Goal: Information Seeking & Learning: Learn about a topic

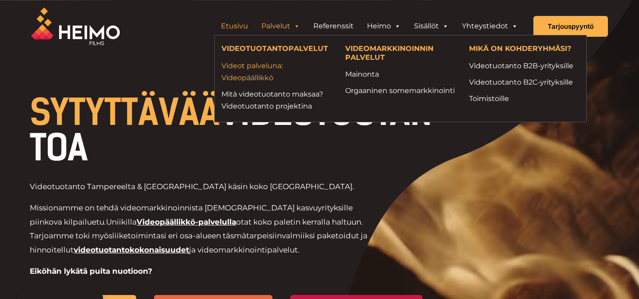
click at [272, 72] on link "Videot palveluna: Videopäällikkö" at bounding box center [276, 72] width 110 height 24
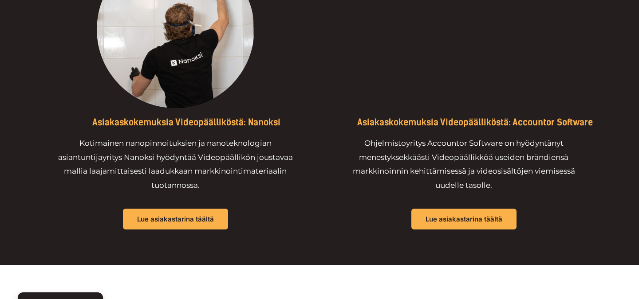
scroll to position [3073, 0]
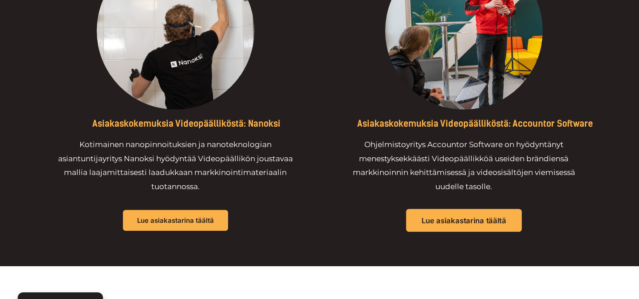
click at [451, 226] on link "Lue asiakastarina täältä" at bounding box center [464, 220] width 116 height 23
